Goal: Information Seeking & Learning: Learn about a topic

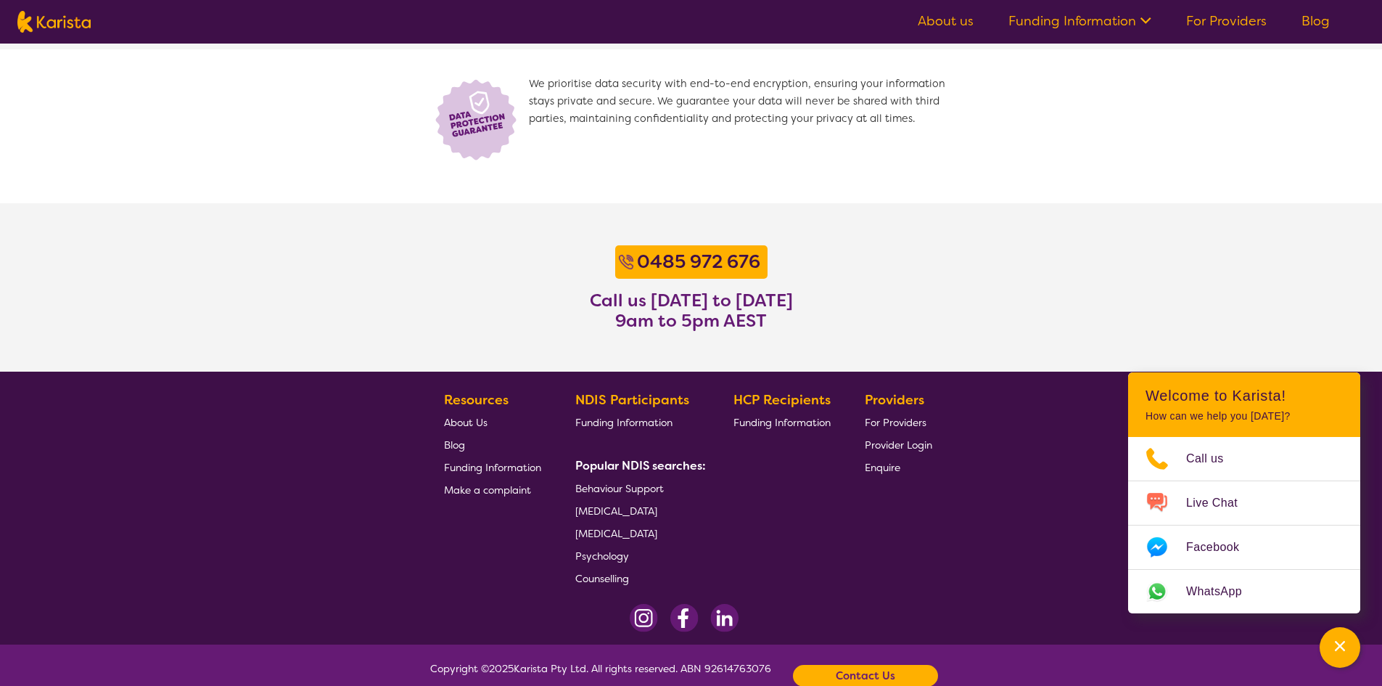
scroll to position [1045, 0]
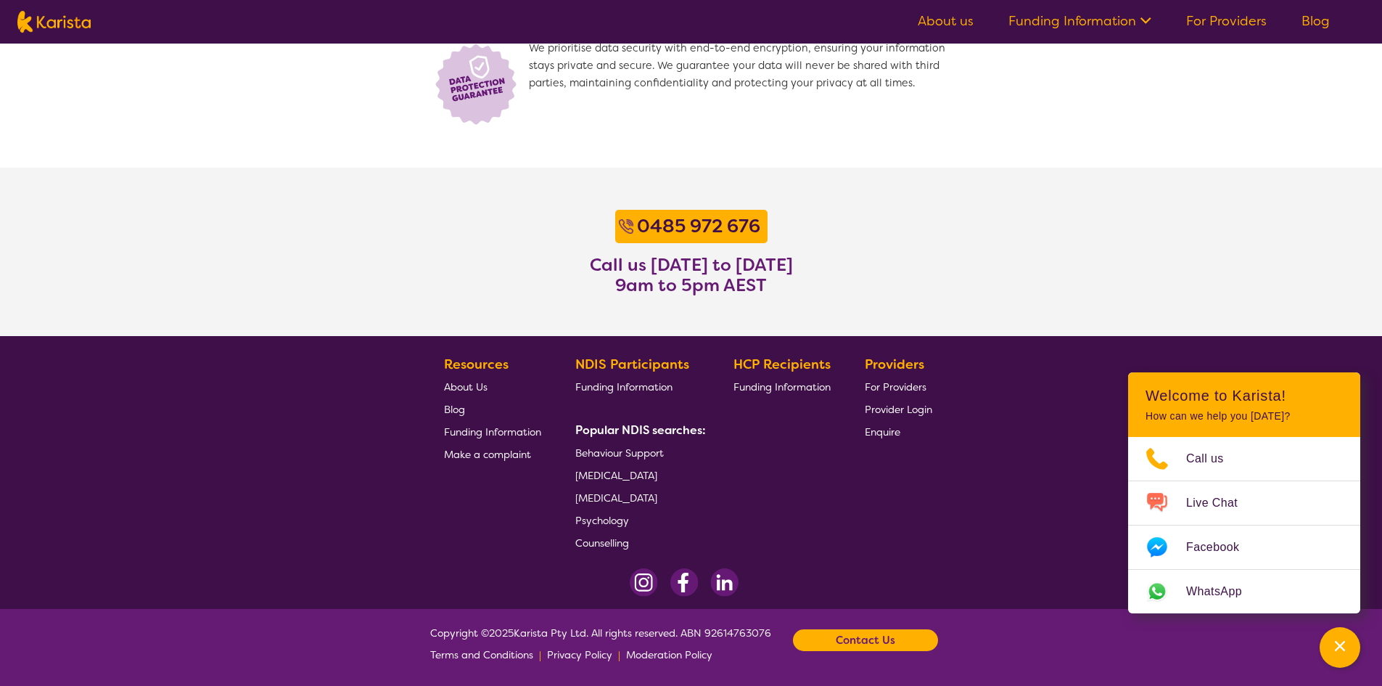
click at [488, 384] on link "About Us" at bounding box center [492, 386] width 97 height 22
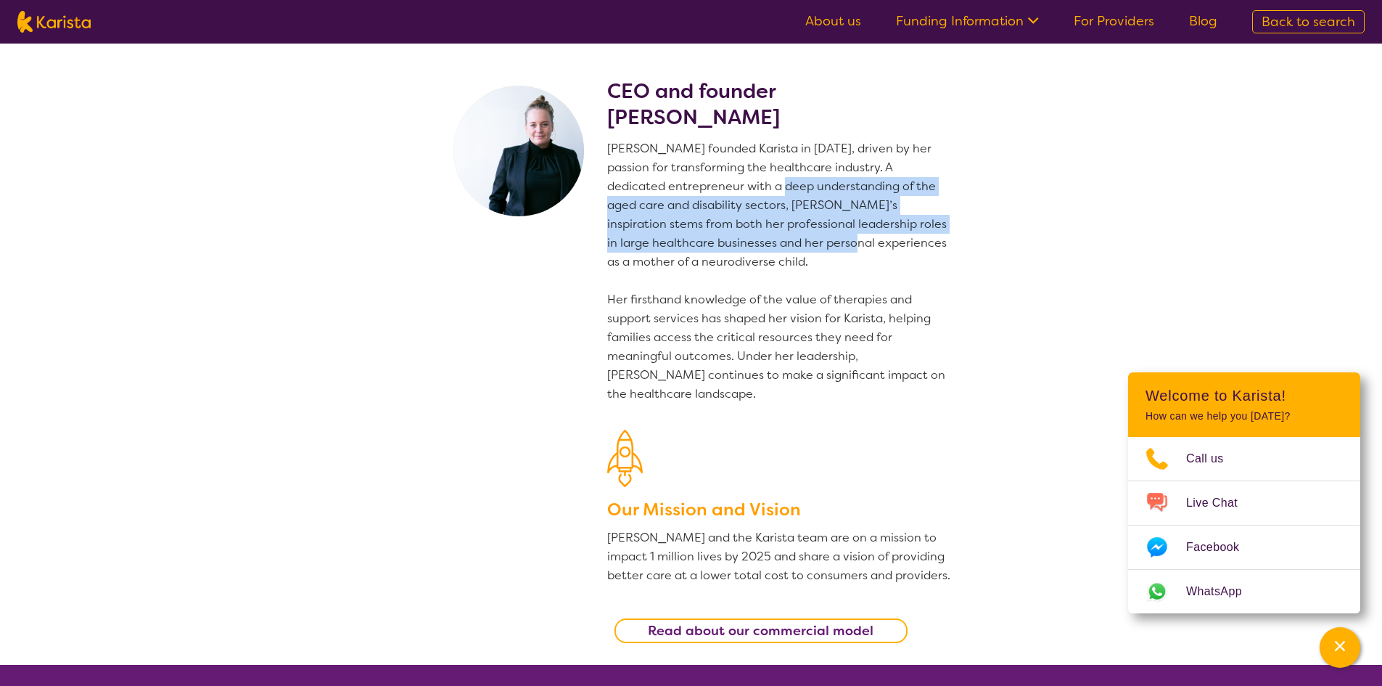
drag, startPoint x: 771, startPoint y: 178, endPoint x: 812, endPoint y: 250, distance: 82.5
click at [812, 250] on p "Danielle founded Karista in 2016, driven by her passion for transforming the he…" at bounding box center [779, 271] width 345 height 264
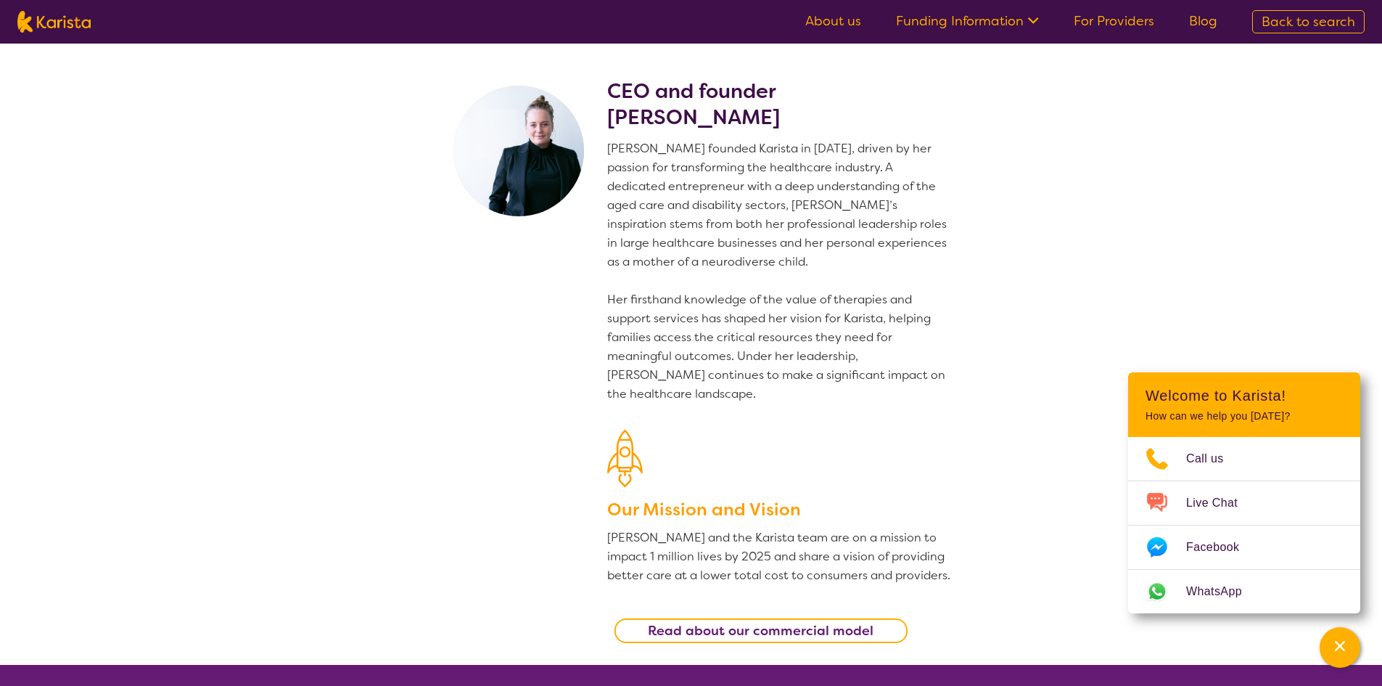
click at [707, 394] on p "Danielle founded Karista in 2016, driven by her passion for transforming the he…" at bounding box center [779, 271] width 345 height 264
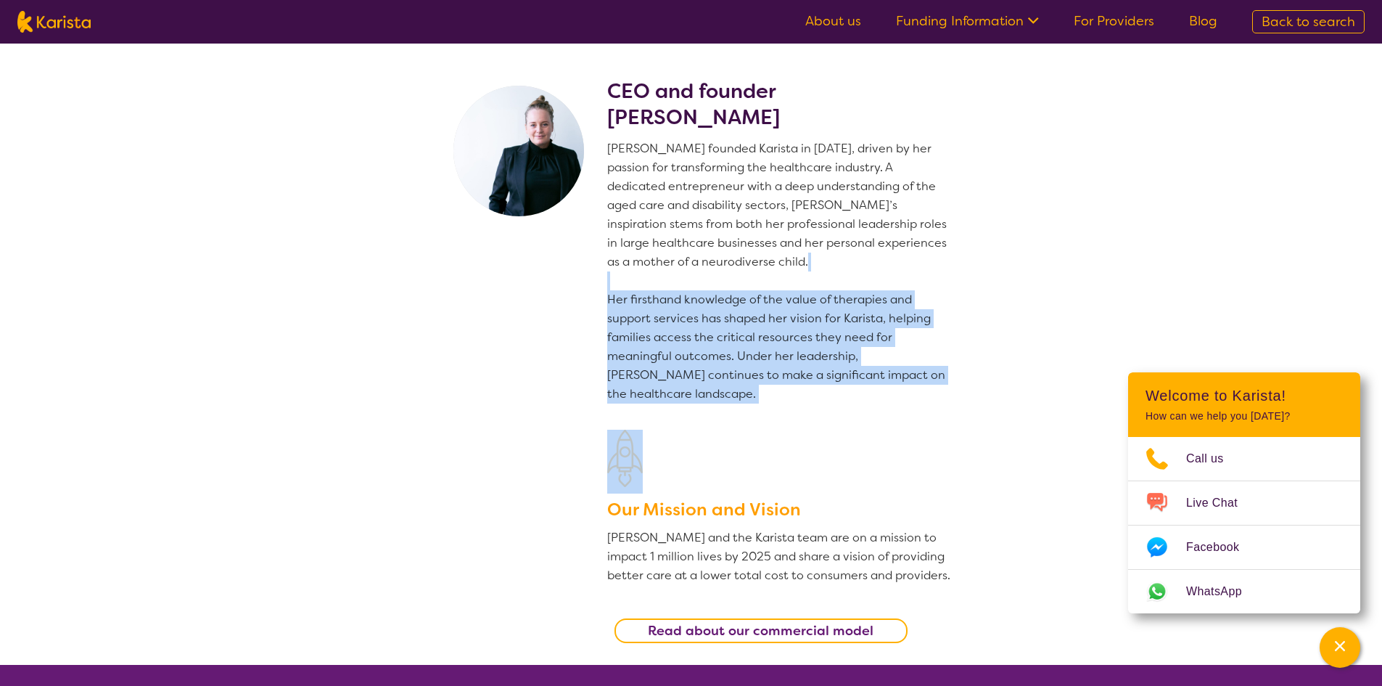
drag, startPoint x: 737, startPoint y: 290, endPoint x: 769, endPoint y: 408, distance: 122.5
click at [769, 408] on div "CEO and founder [PERSON_NAME] [PERSON_NAME] founded Karista in [DATE], driven b…" at bounding box center [779, 371] width 345 height 586
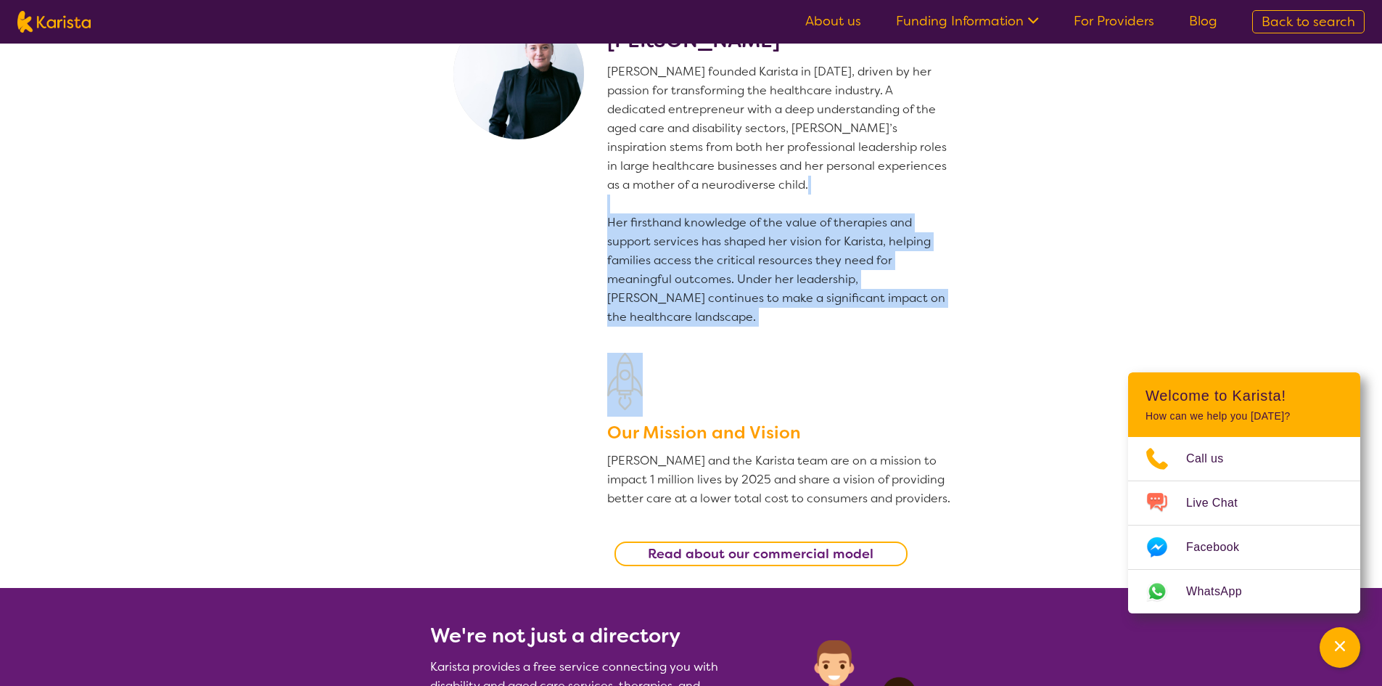
scroll to position [290, 0]
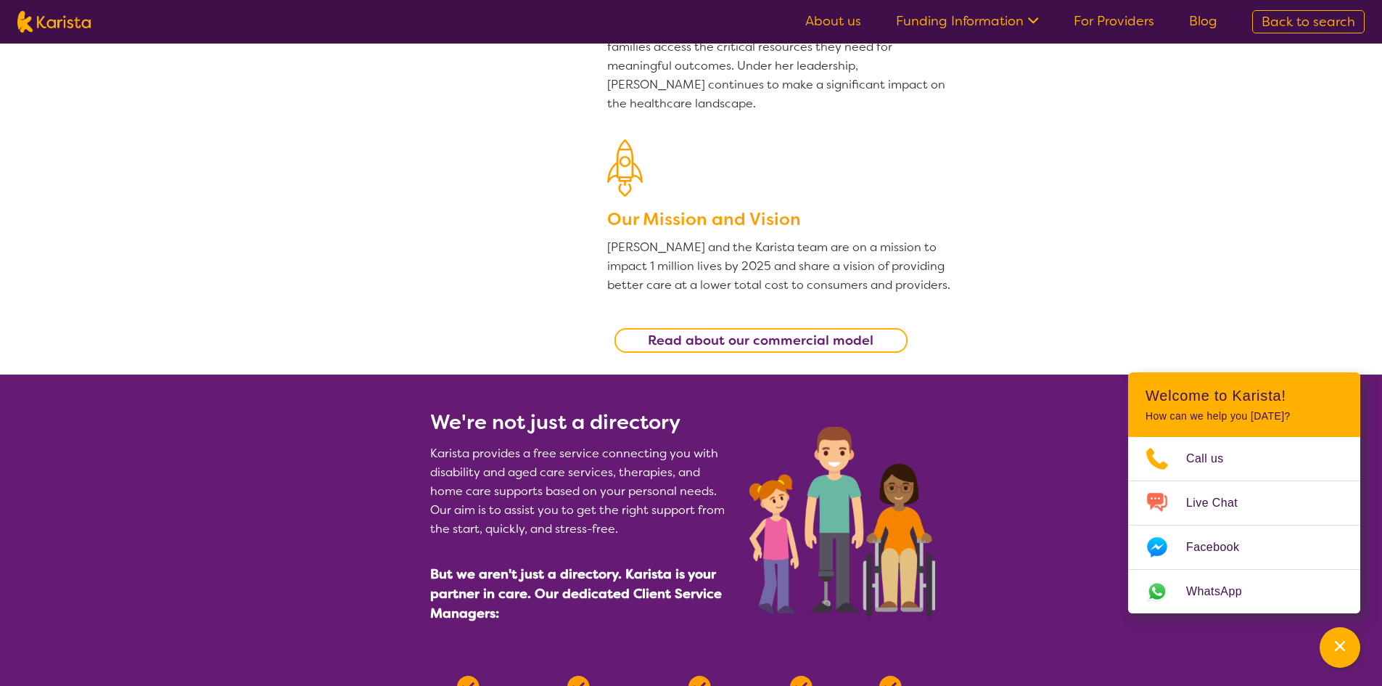
click at [808, 351] on link "Read about our commercial model" at bounding box center [760, 340] width 293 height 25
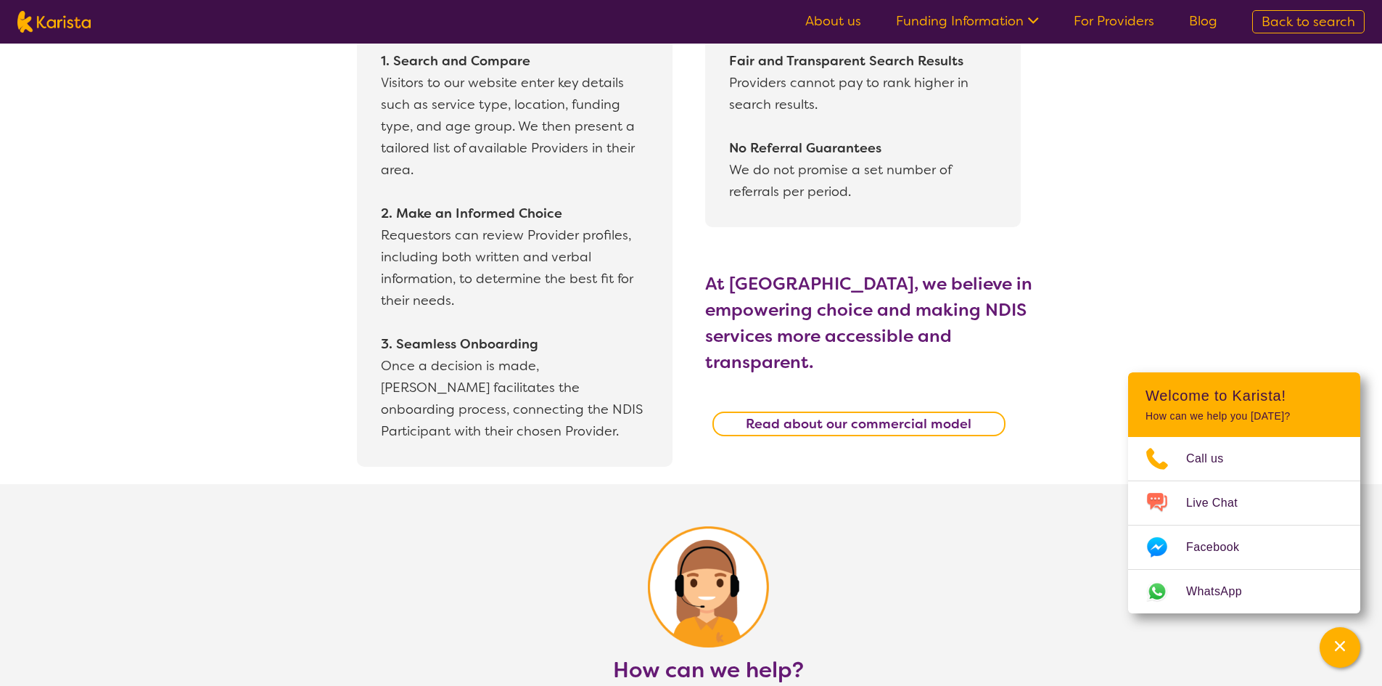
scroll to position [0, 0]
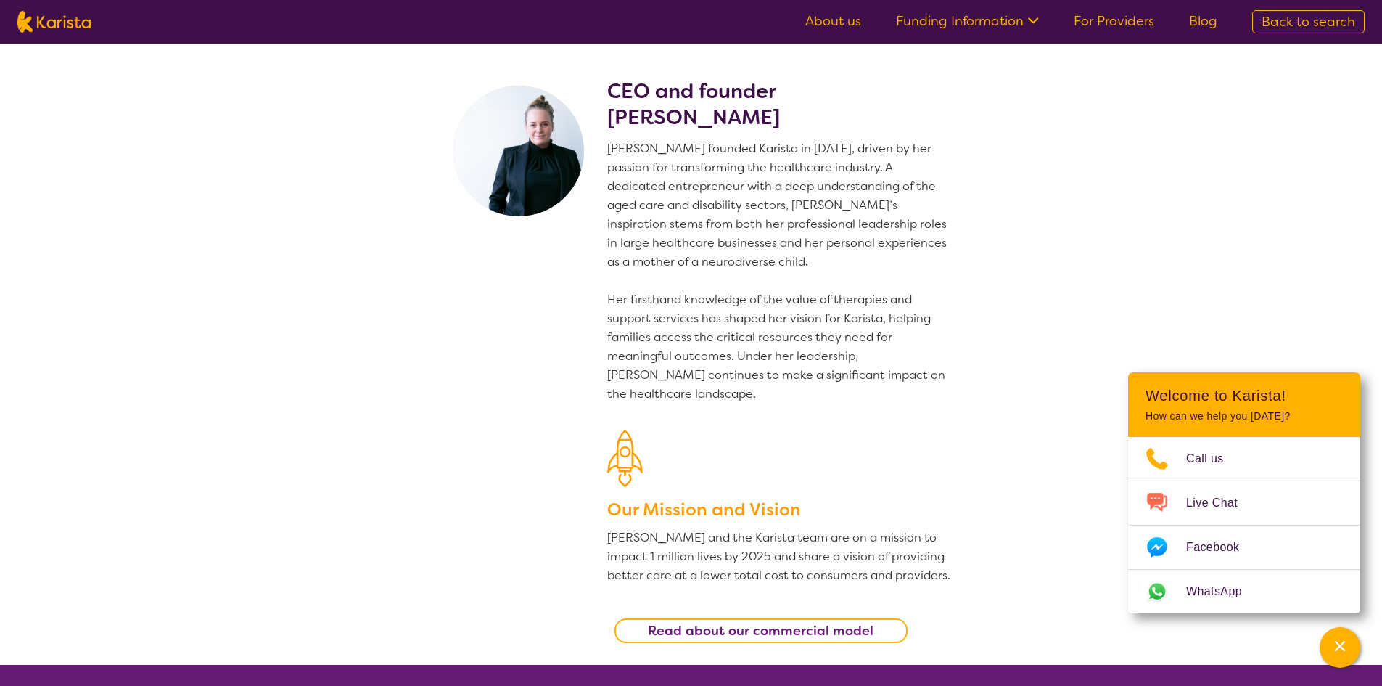
drag, startPoint x: 1239, startPoint y: 315, endPoint x: 1178, endPoint y: 21, distance: 300.1
click at [1043, 14] on ul "About us Funding Information NDIS - National Disability Insurance Scheme HCP - …" at bounding box center [1011, 21] width 447 height 23
click at [1033, 18] on icon at bounding box center [1031, 19] width 15 height 15
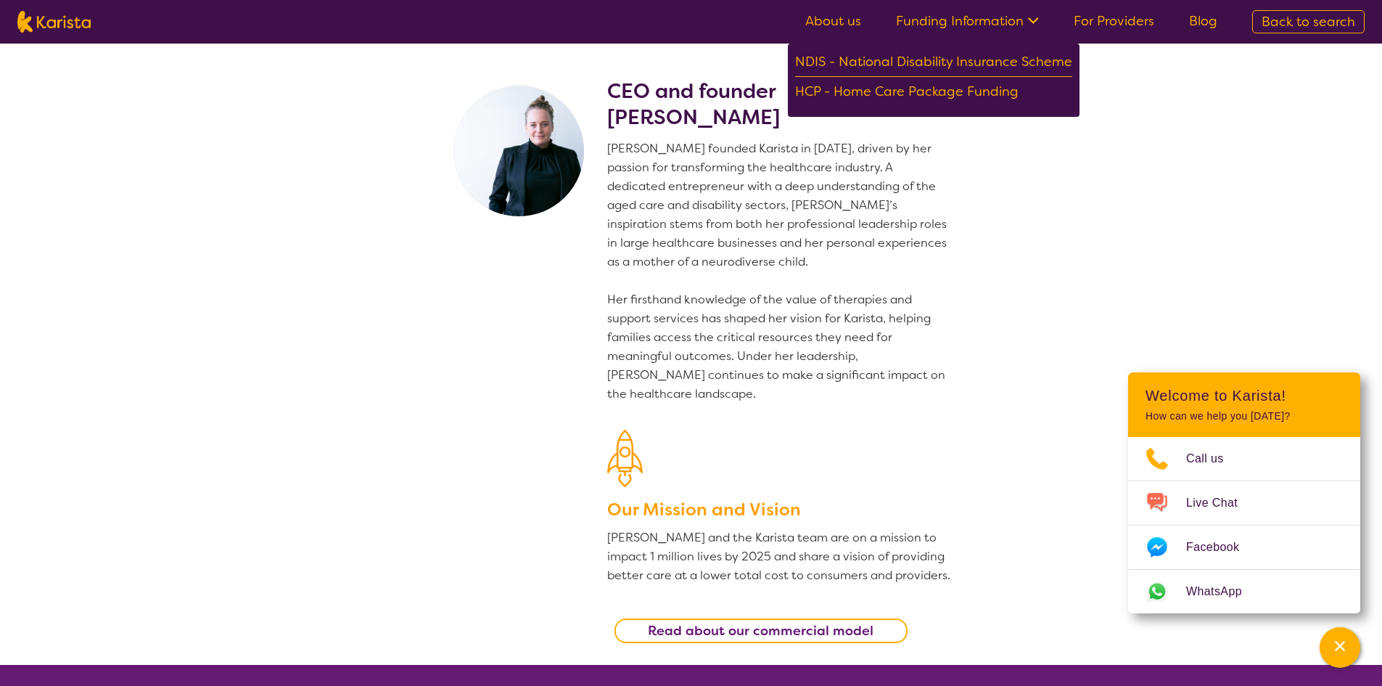
click at [846, 20] on link "About us" at bounding box center [833, 20] width 56 height 17
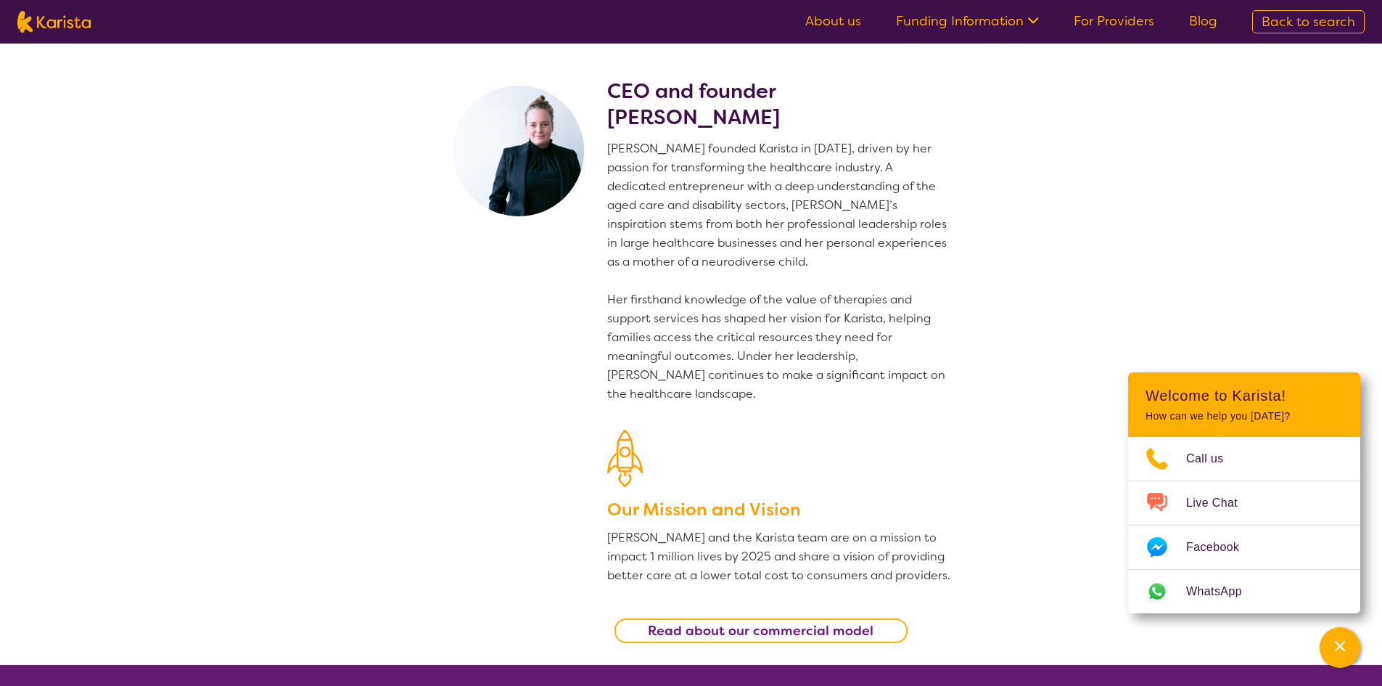
drag, startPoint x: 797, startPoint y: 108, endPoint x: 598, endPoint y: 121, distance: 198.5
click at [598, 121] on section "CEO and founder [PERSON_NAME] [PERSON_NAME] founded Karista in [DATE], driven b…" at bounding box center [691, 354] width 557 height 621
copy h2 "[PERSON_NAME]"
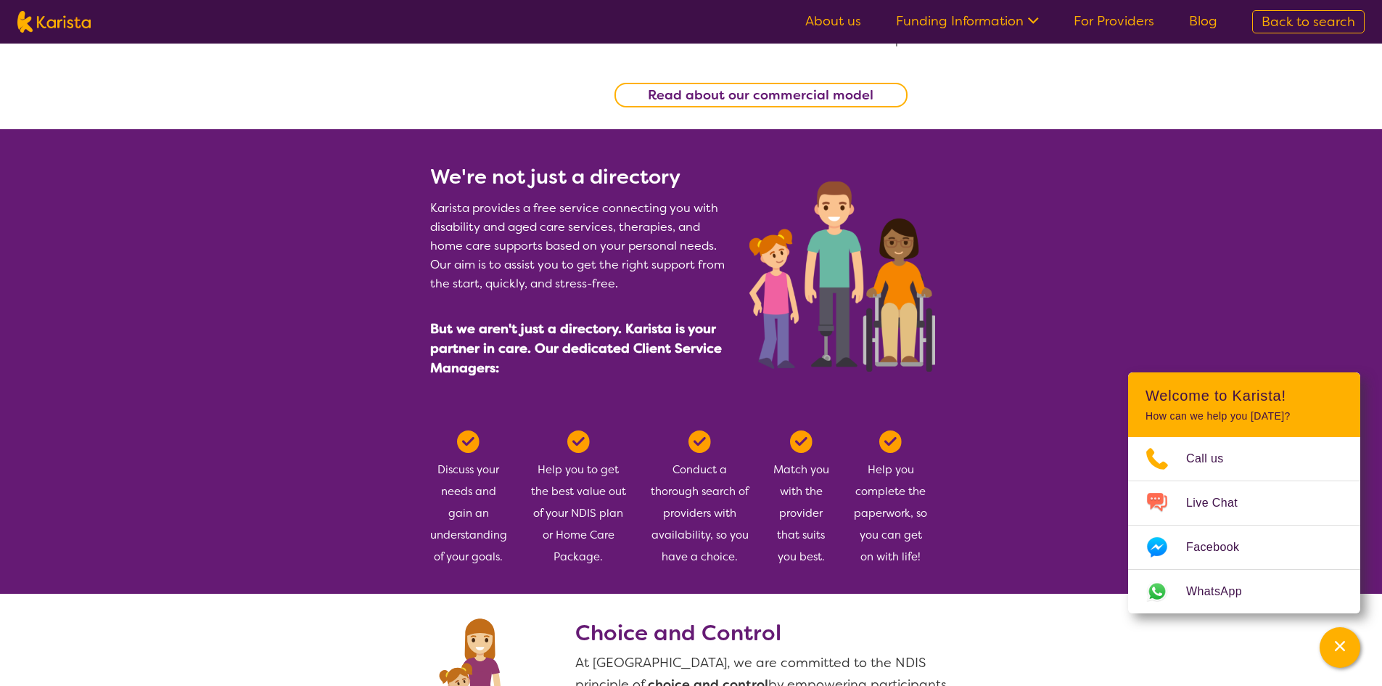
drag, startPoint x: 923, startPoint y: 290, endPoint x: 927, endPoint y: 345, distance: 55.3
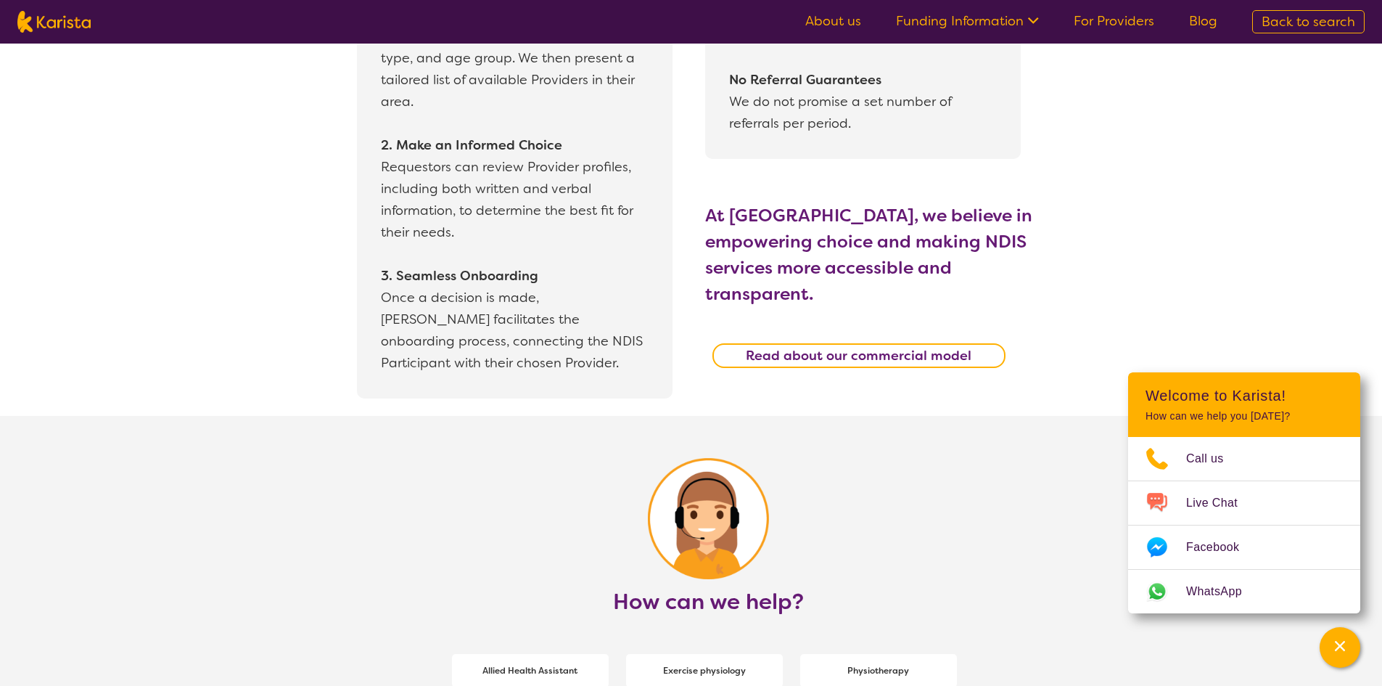
scroll to position [1568, 0]
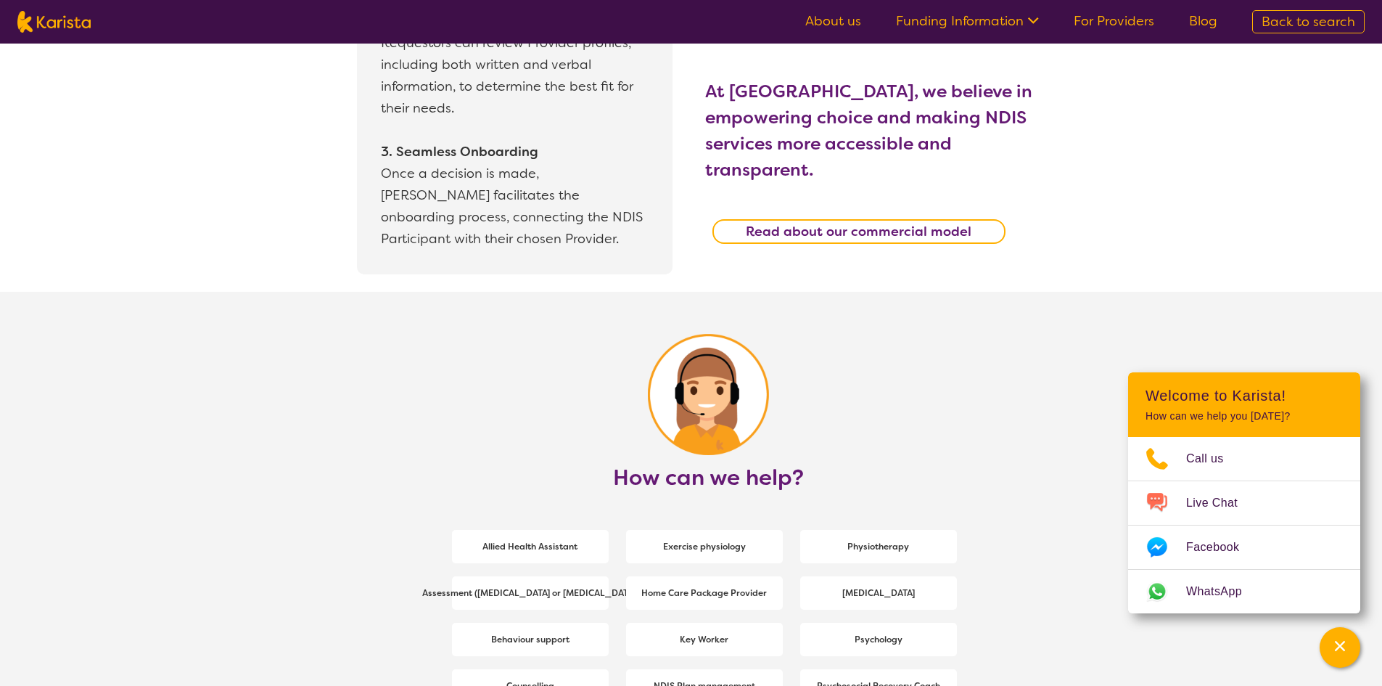
drag, startPoint x: 945, startPoint y: 420, endPoint x: 948, endPoint y: 351, distance: 69.0
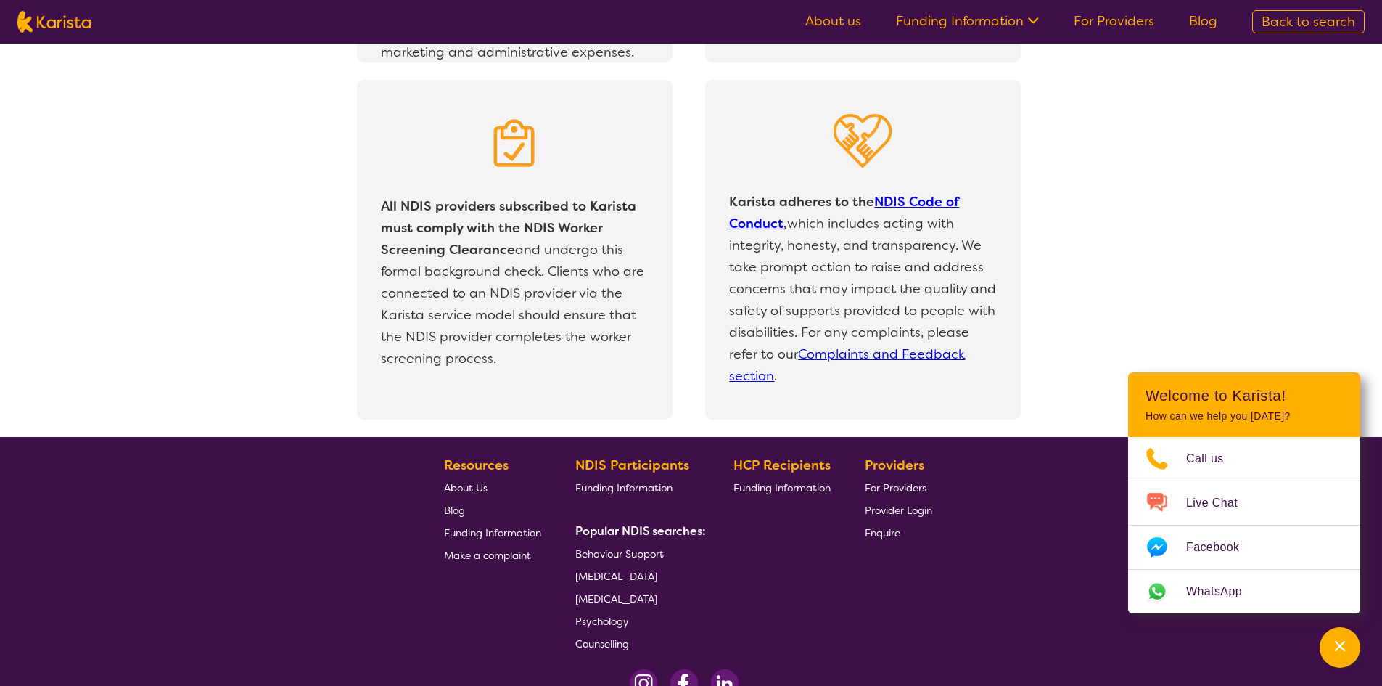
drag, startPoint x: 1041, startPoint y: 464, endPoint x: 1042, endPoint y: 475, distance: 11.7
